Goal: Information Seeking & Learning: Learn about a topic

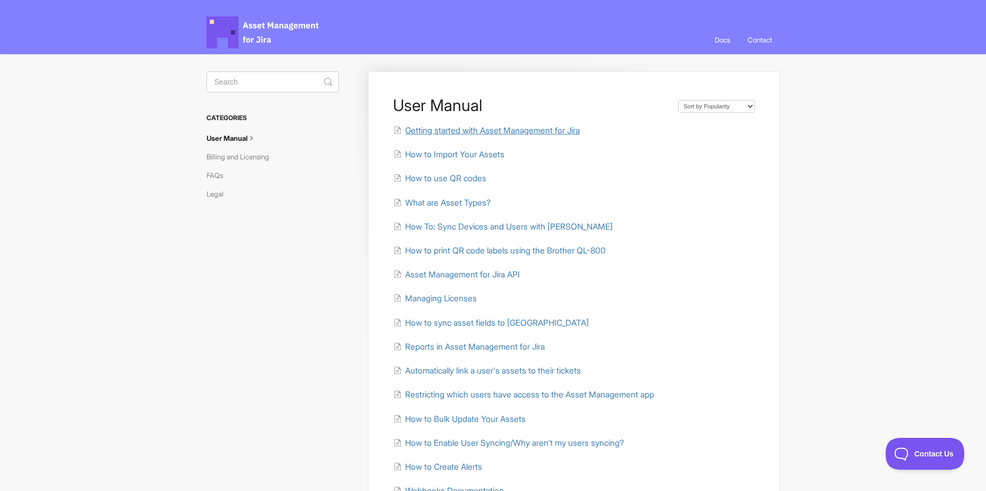
click at [467, 129] on span "Getting started with Asset Management for Jira" at bounding box center [492, 130] width 175 height 10
click at [446, 156] on span "How to Import Your Assets" at bounding box center [454, 154] width 99 height 10
click at [441, 177] on span "How to use QR codes" at bounding box center [445, 178] width 81 height 10
click at [449, 200] on span "What are Asset Types?" at bounding box center [447, 203] width 85 height 10
click at [475, 228] on span "How To: Sync Devices and Users with Kandji" at bounding box center [509, 226] width 208 height 10
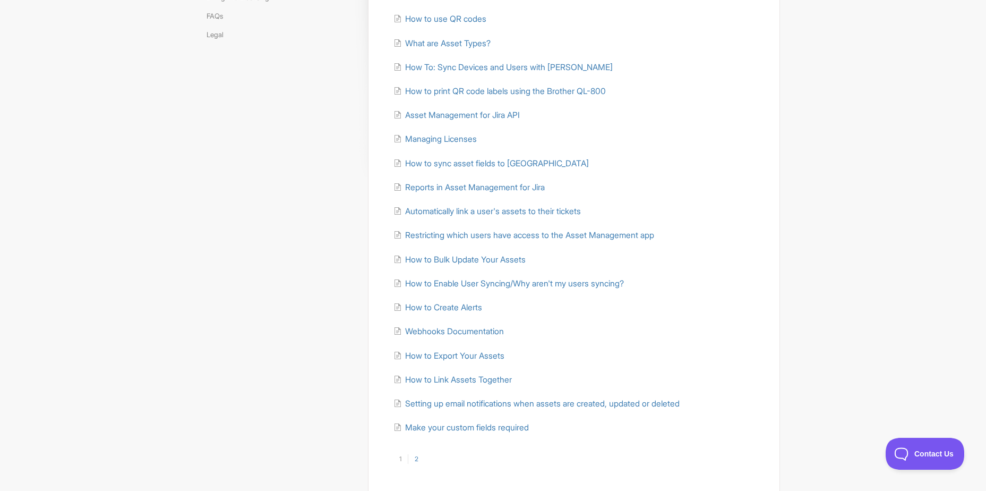
scroll to position [208, 0]
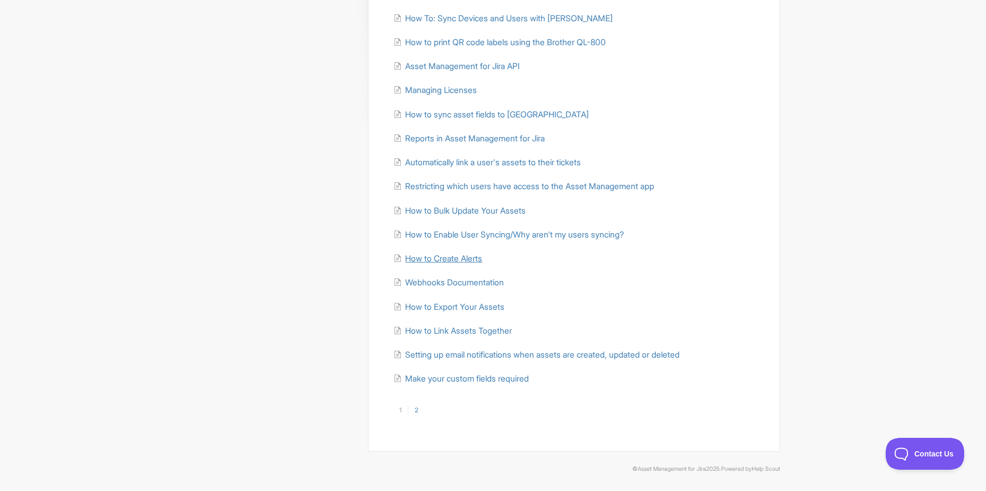
click at [439, 260] on span "How to Create Alerts" at bounding box center [443, 258] width 77 height 10
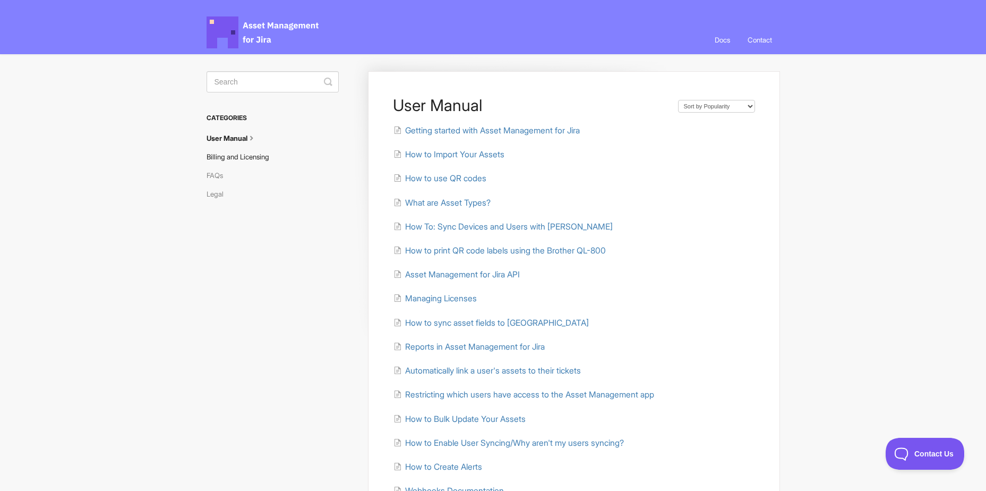
click at [253, 157] on link "Billing and Licensing" at bounding box center [242, 156] width 71 height 17
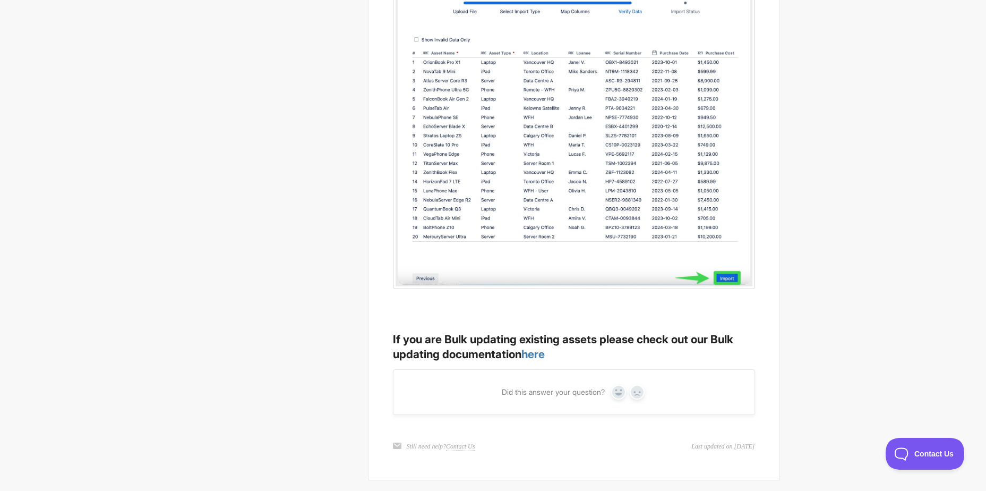
scroll to position [1928, 0]
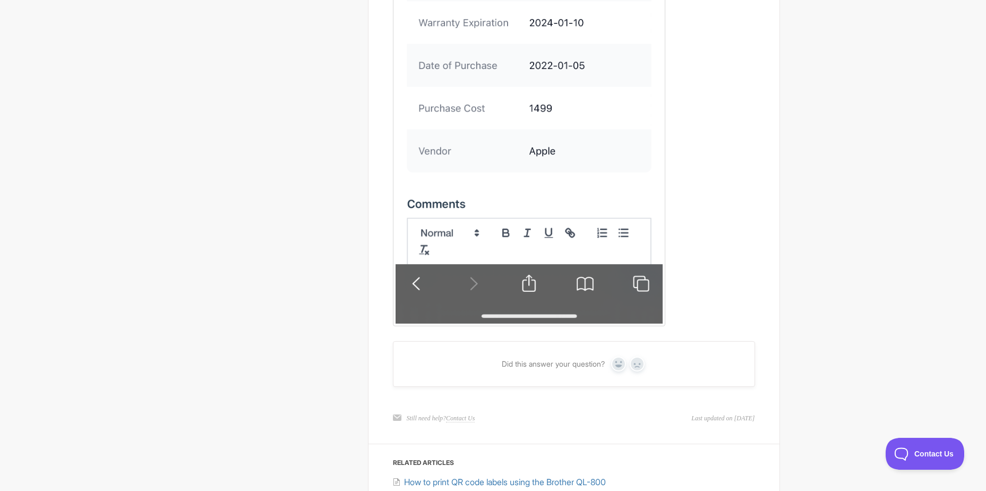
scroll to position [2421, 0]
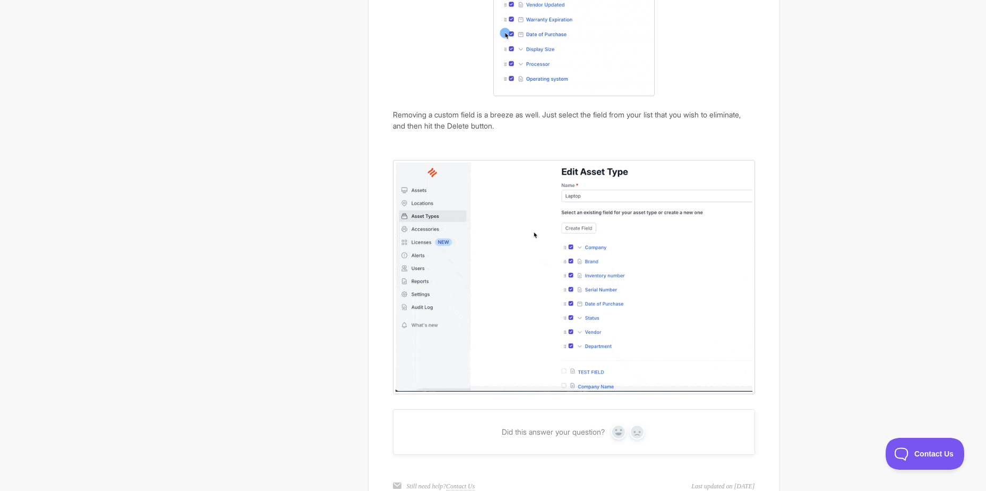
scroll to position [1036, 0]
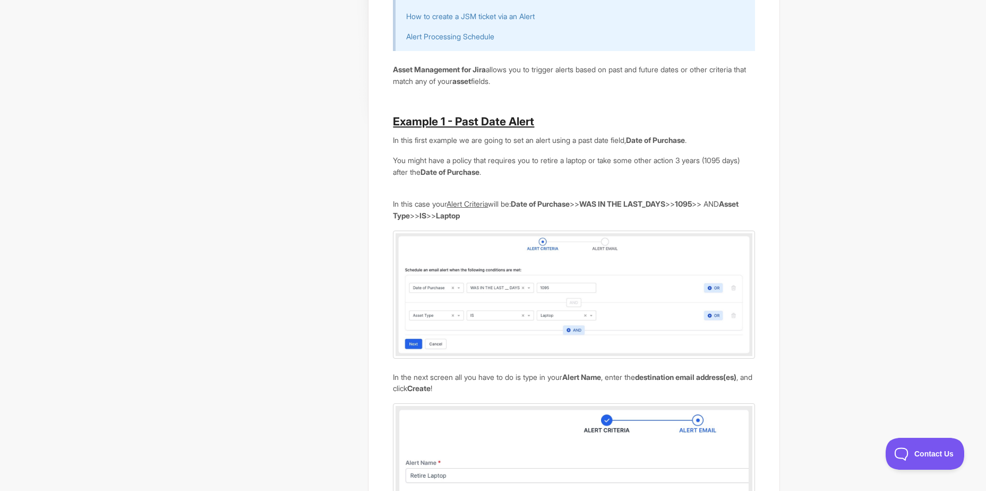
scroll to position [319, 0]
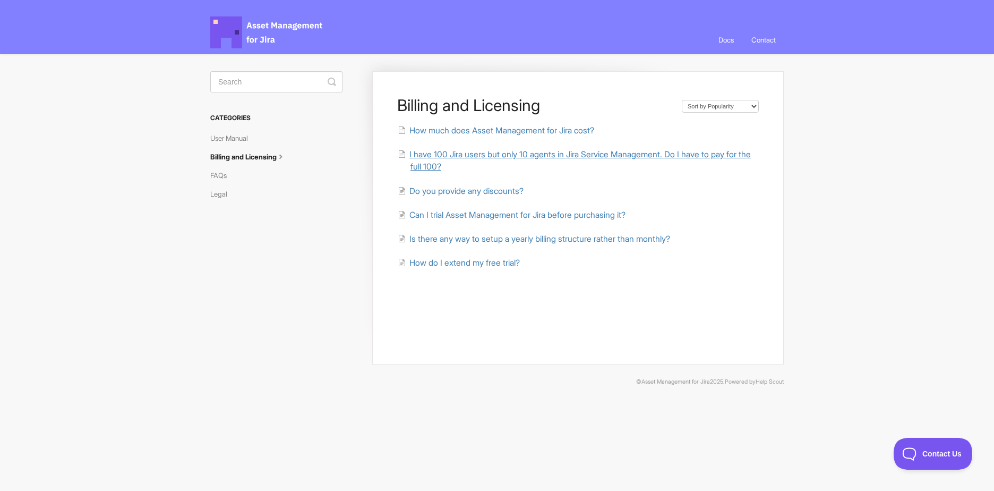
click at [432, 156] on span "I have 100 Jira users but only 10 agents in Jira Service Management. Do I have …" at bounding box center [579, 160] width 341 height 22
click at [433, 195] on span "Do you provide any discounts?" at bounding box center [466, 191] width 114 height 10
click at [473, 217] on span "Can I trial Asset Management for Jira before purchasing it?" at bounding box center [517, 215] width 216 height 10
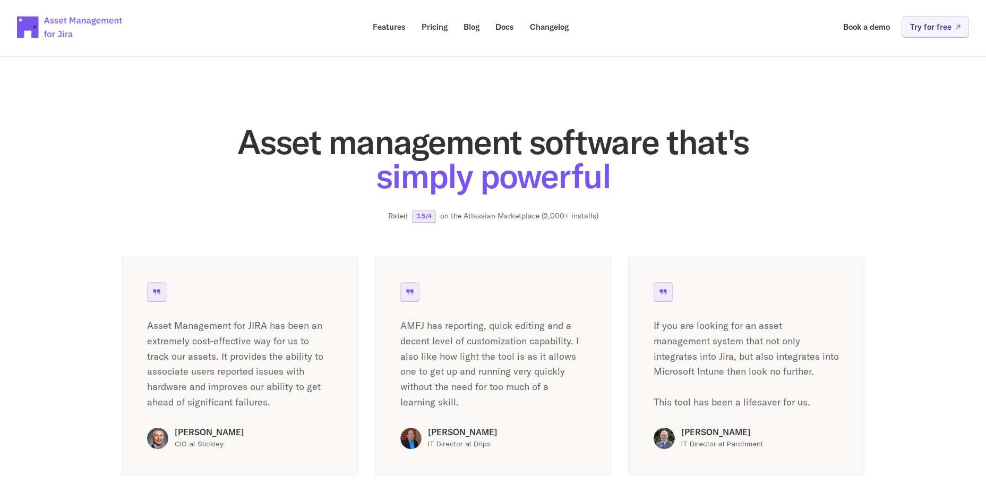
scroll to position [1360, 0]
